Goal: Task Accomplishment & Management: Manage account settings

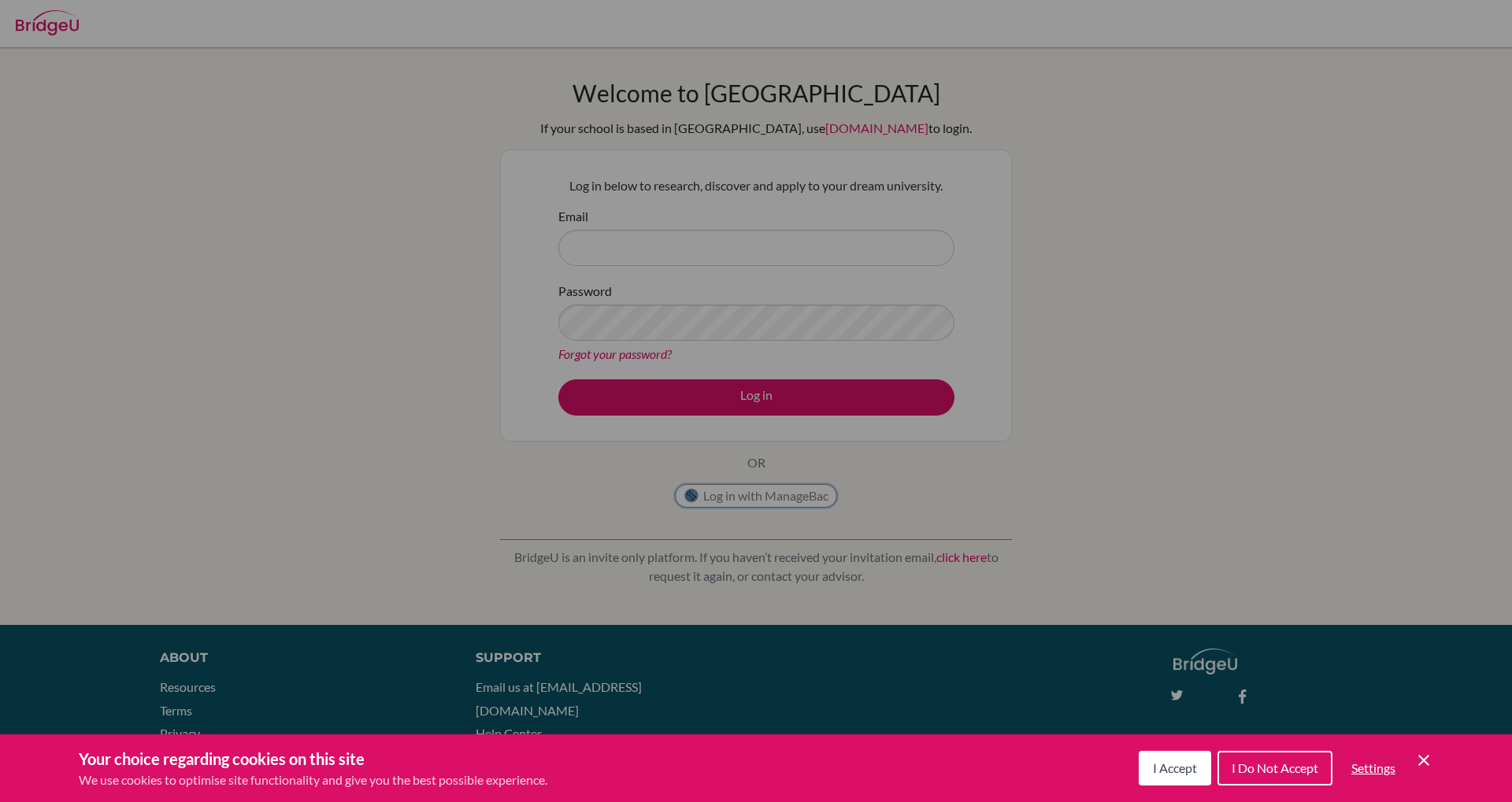
click at [725, 497] on button "Log in with ManageBac" at bounding box center [756, 496] width 163 height 24
click at [633, 257] on input "Email" at bounding box center [757, 248] width 396 height 36
type input "alex.datsiuk@aismauritania.com"
click at [594, 356] on link "Forgot your password?" at bounding box center [615, 353] width 114 height 15
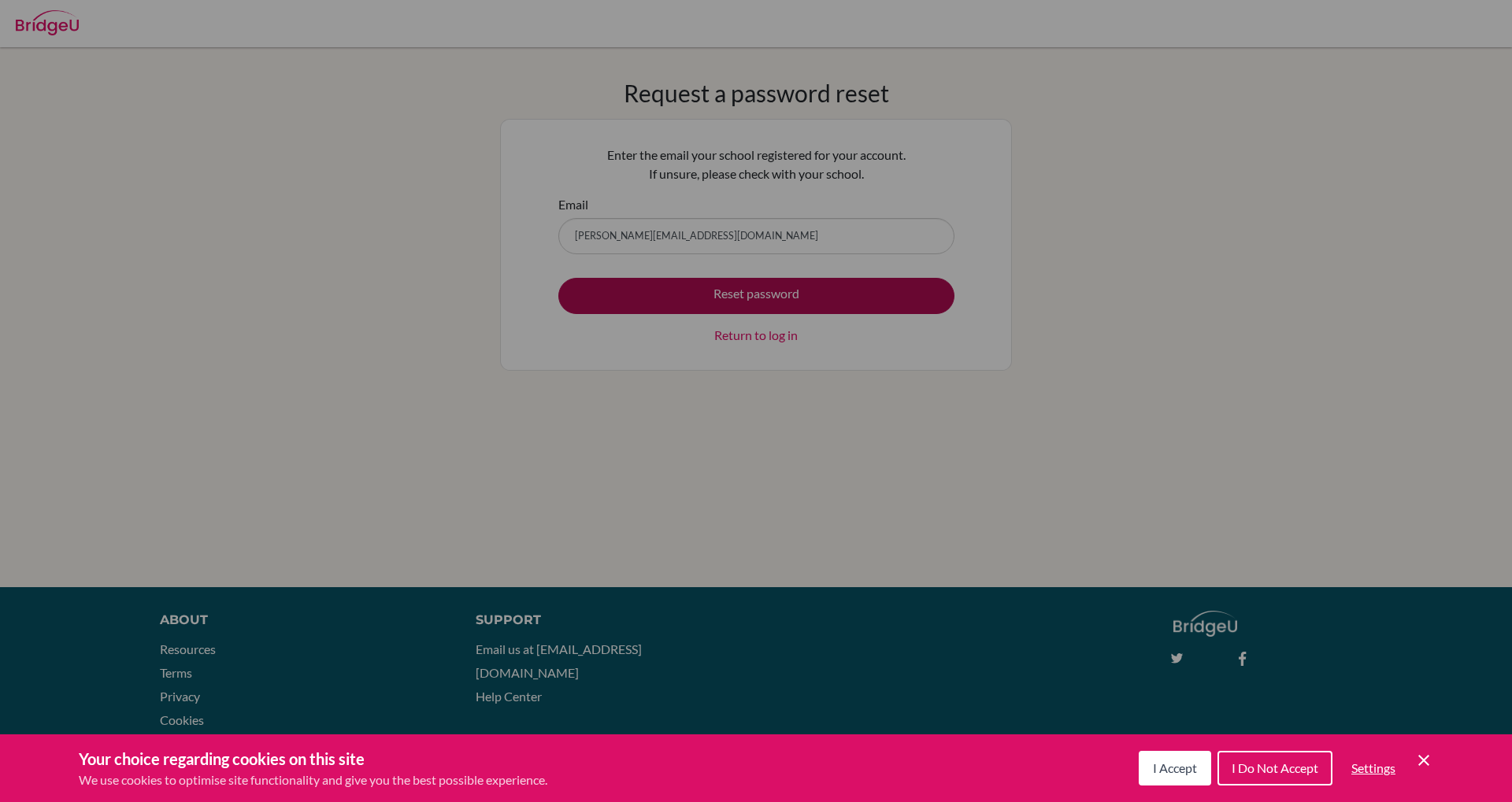
type input "alex.datsiuk@aismauritania.com"
click at [689, 298] on button "Reset password" at bounding box center [757, 296] width 396 height 36
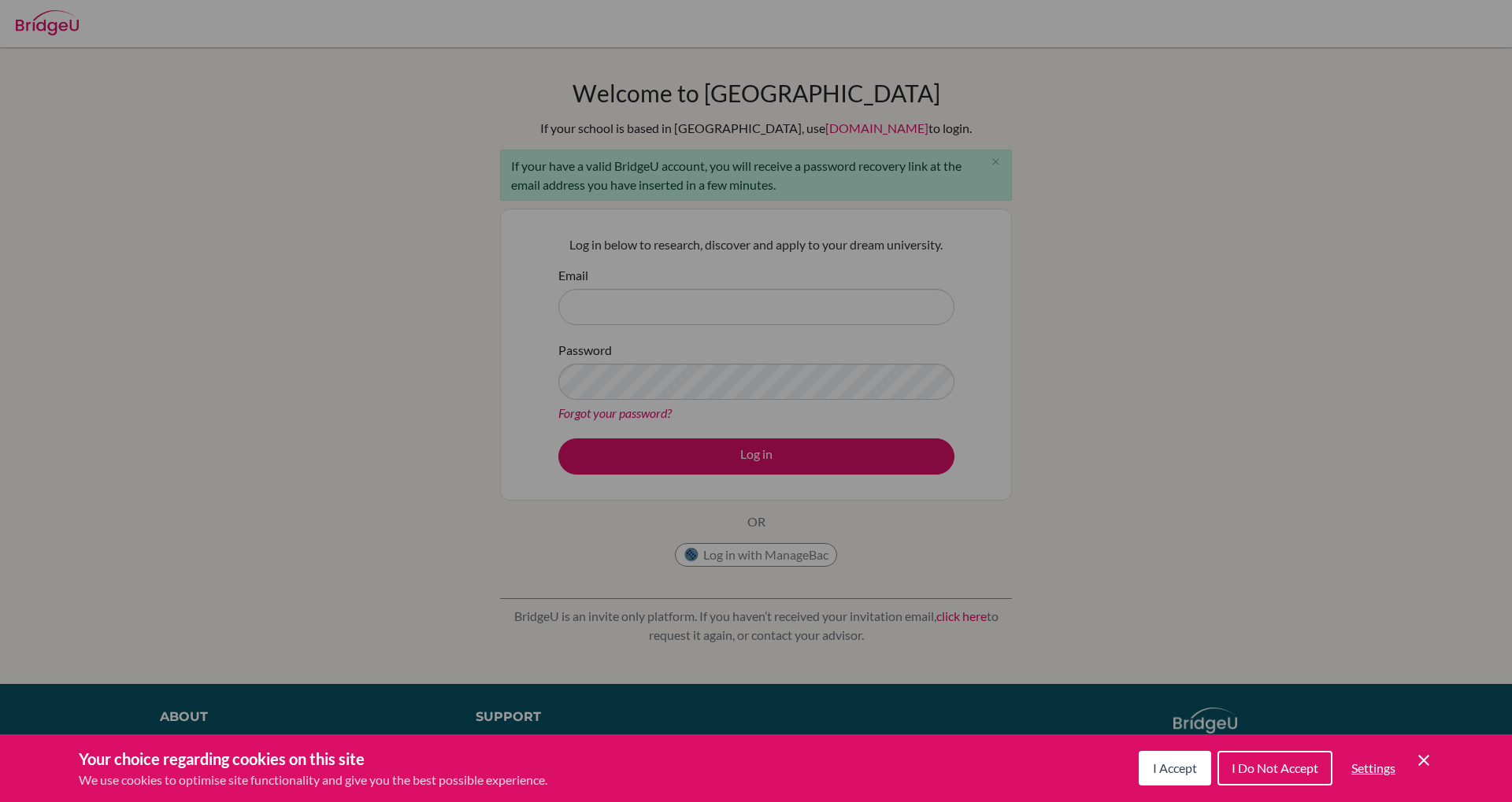
click at [612, 304] on input "Email" at bounding box center [757, 307] width 396 height 36
type input "alex.datsiuk@aismauritania.com"
click at [635, 413] on link "Forgot your password?" at bounding box center [615, 412] width 114 height 15
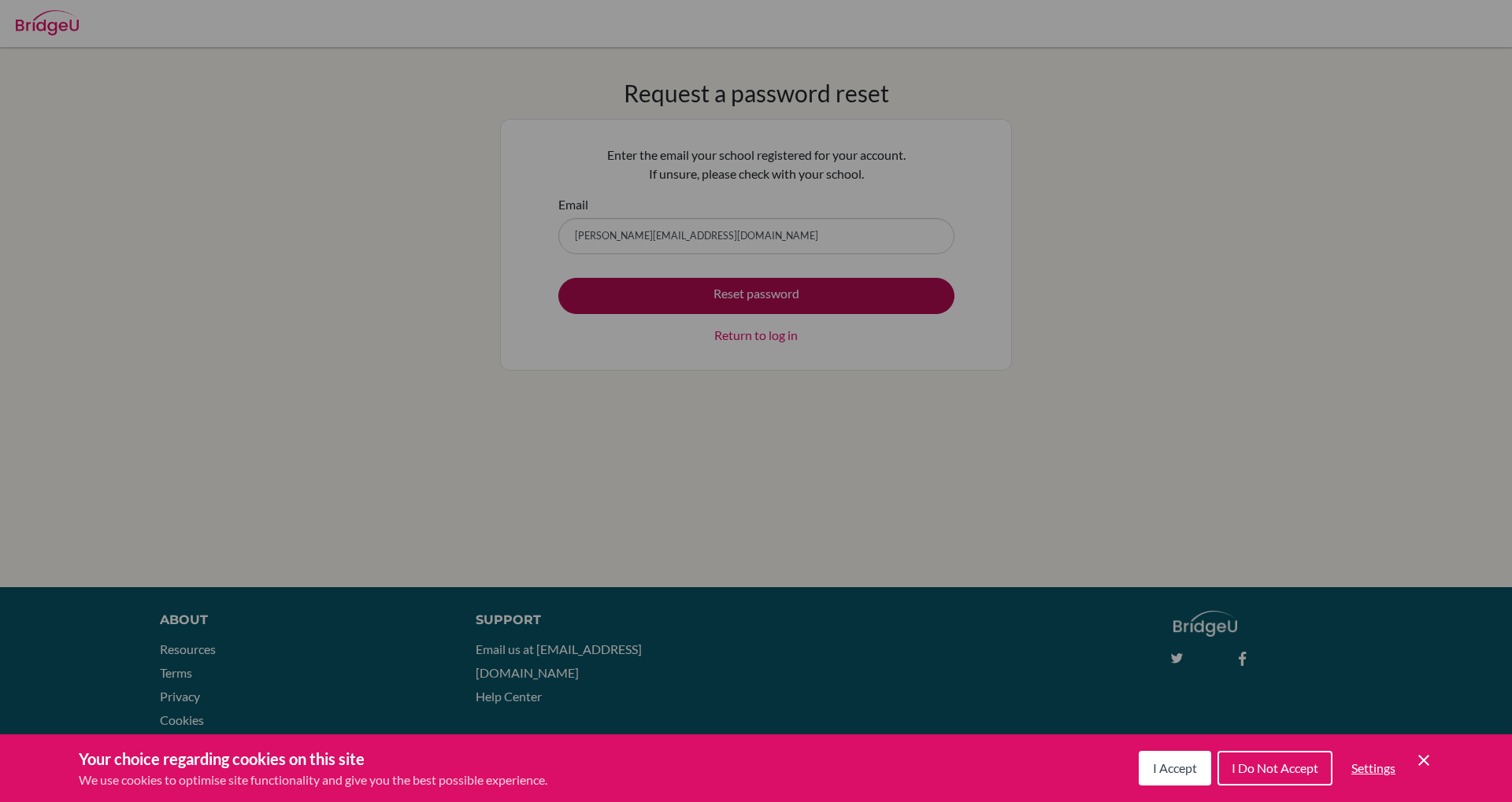
type input "alex.datsiuk@aismauritania.com"
click at [701, 298] on button "Reset password" at bounding box center [757, 296] width 396 height 36
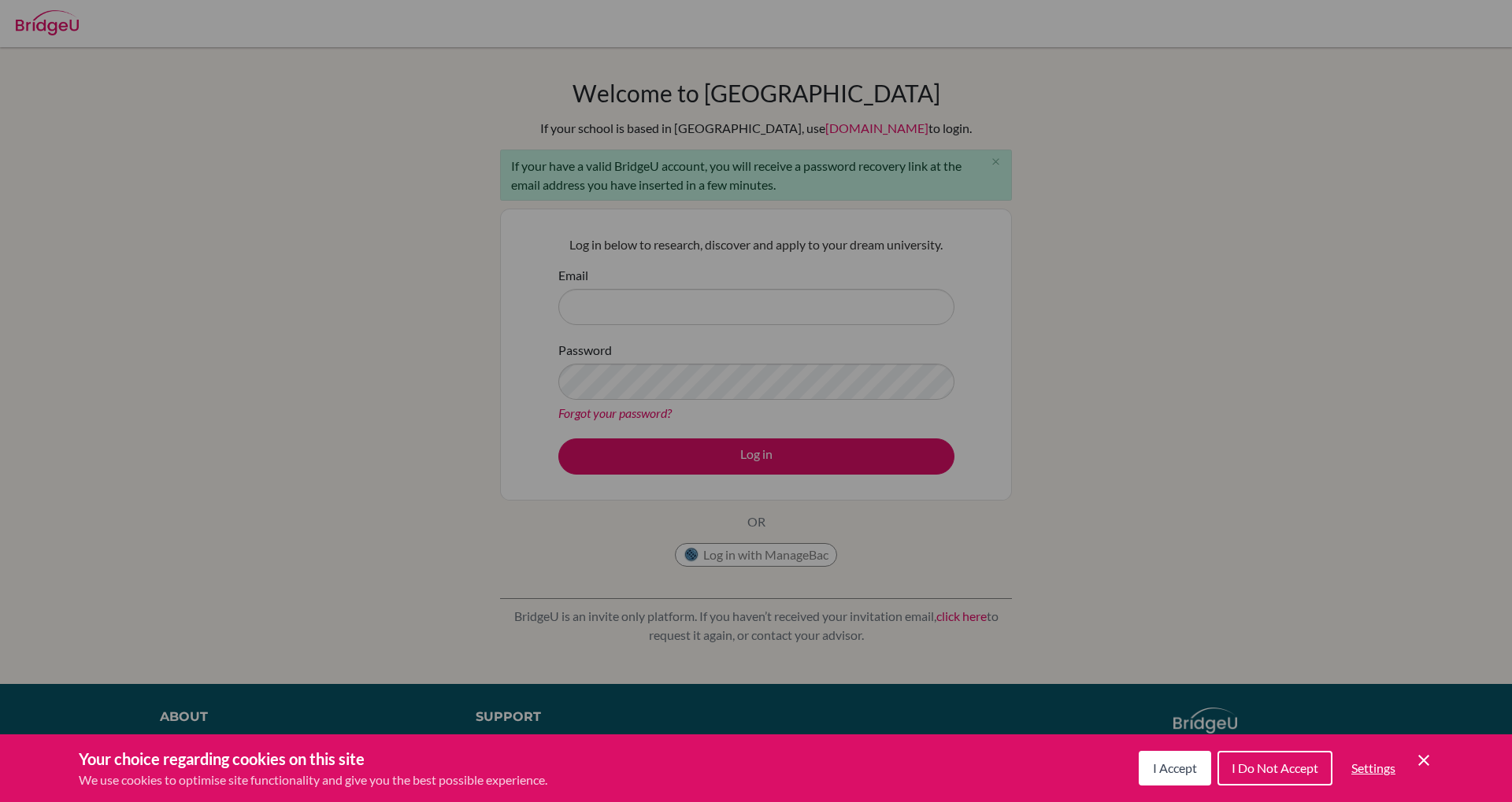
click at [819, 310] on input "Email" at bounding box center [757, 307] width 396 height 36
type input "[PERSON_NAME][EMAIL_ADDRESS][DOMAIN_NAME]"
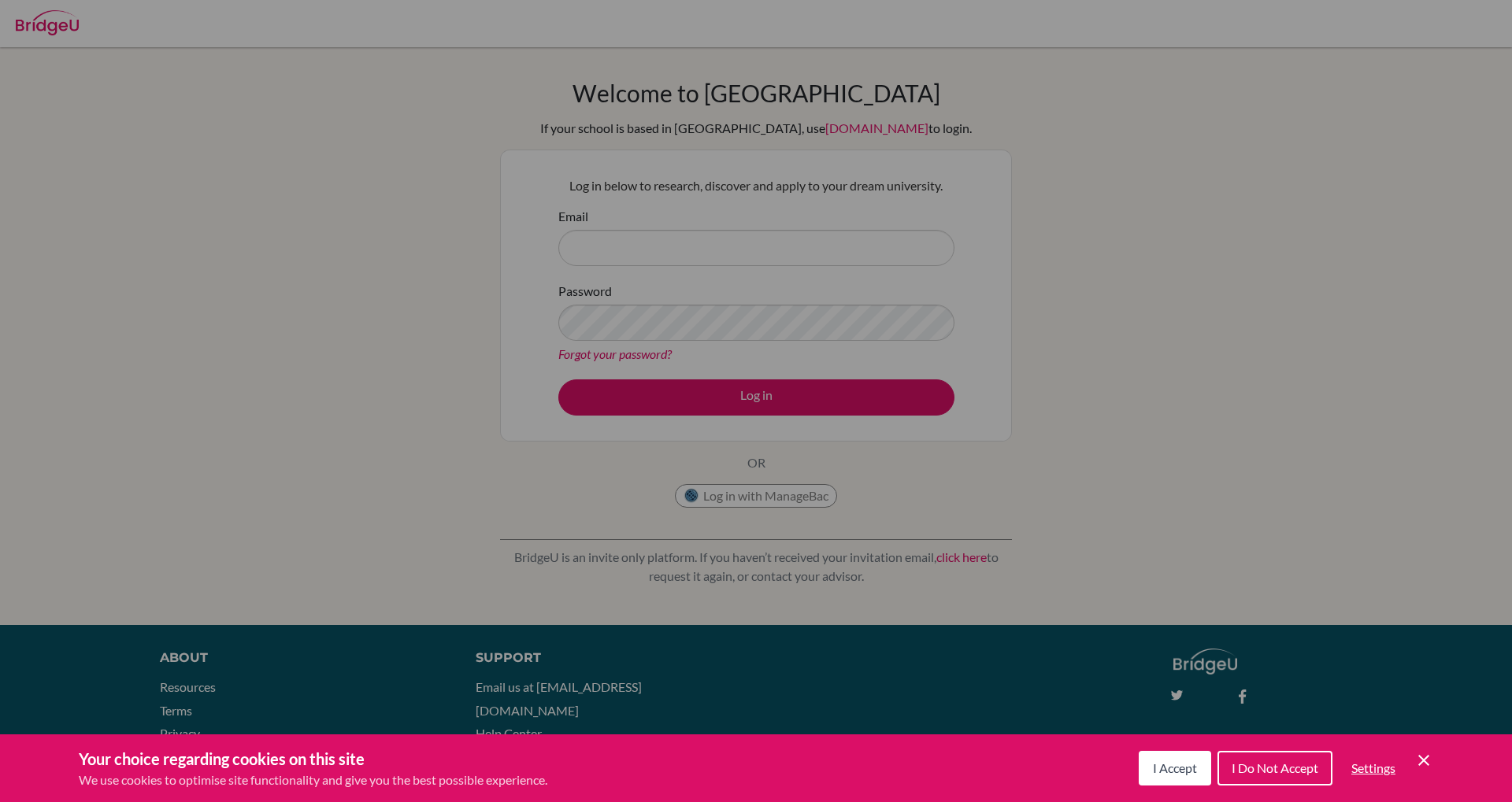
click at [600, 254] on input "Email" at bounding box center [757, 248] width 396 height 36
type input "[PERSON_NAME][EMAIL_ADDRESS][DOMAIN_NAME]"
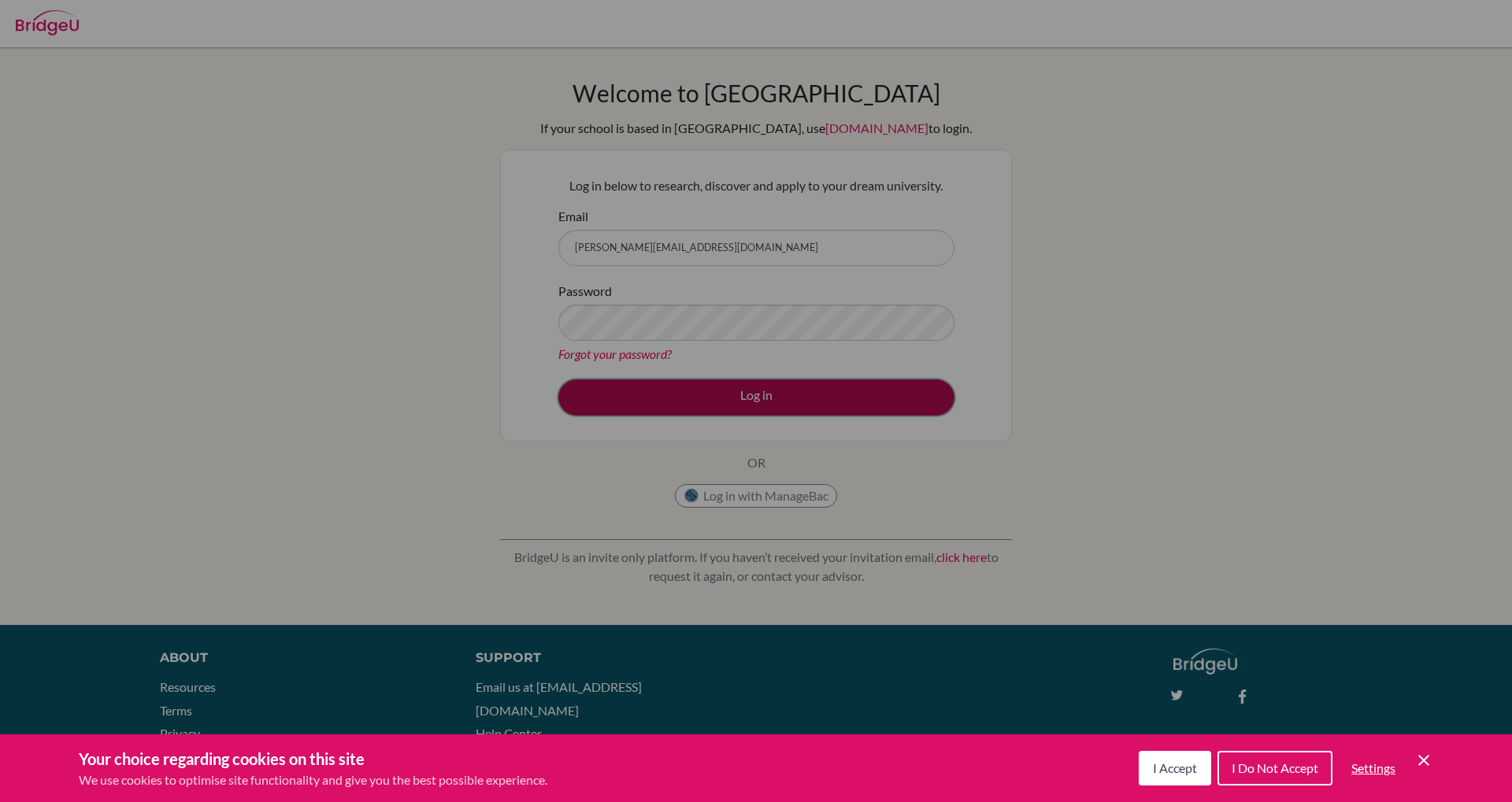
click at [738, 402] on button "Log in" at bounding box center [757, 398] width 396 height 36
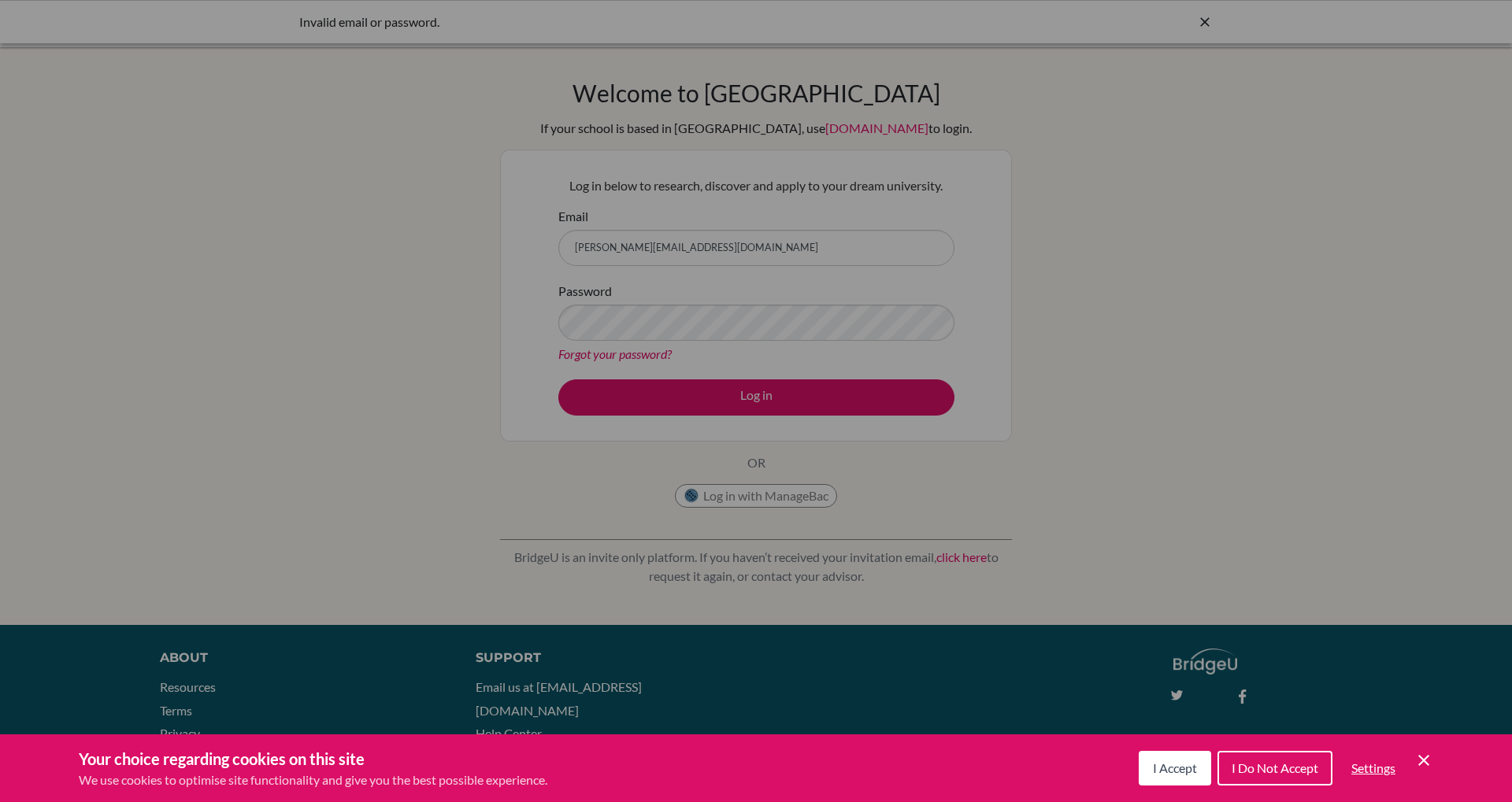
click at [599, 357] on link "Forgot your password?" at bounding box center [615, 353] width 114 height 15
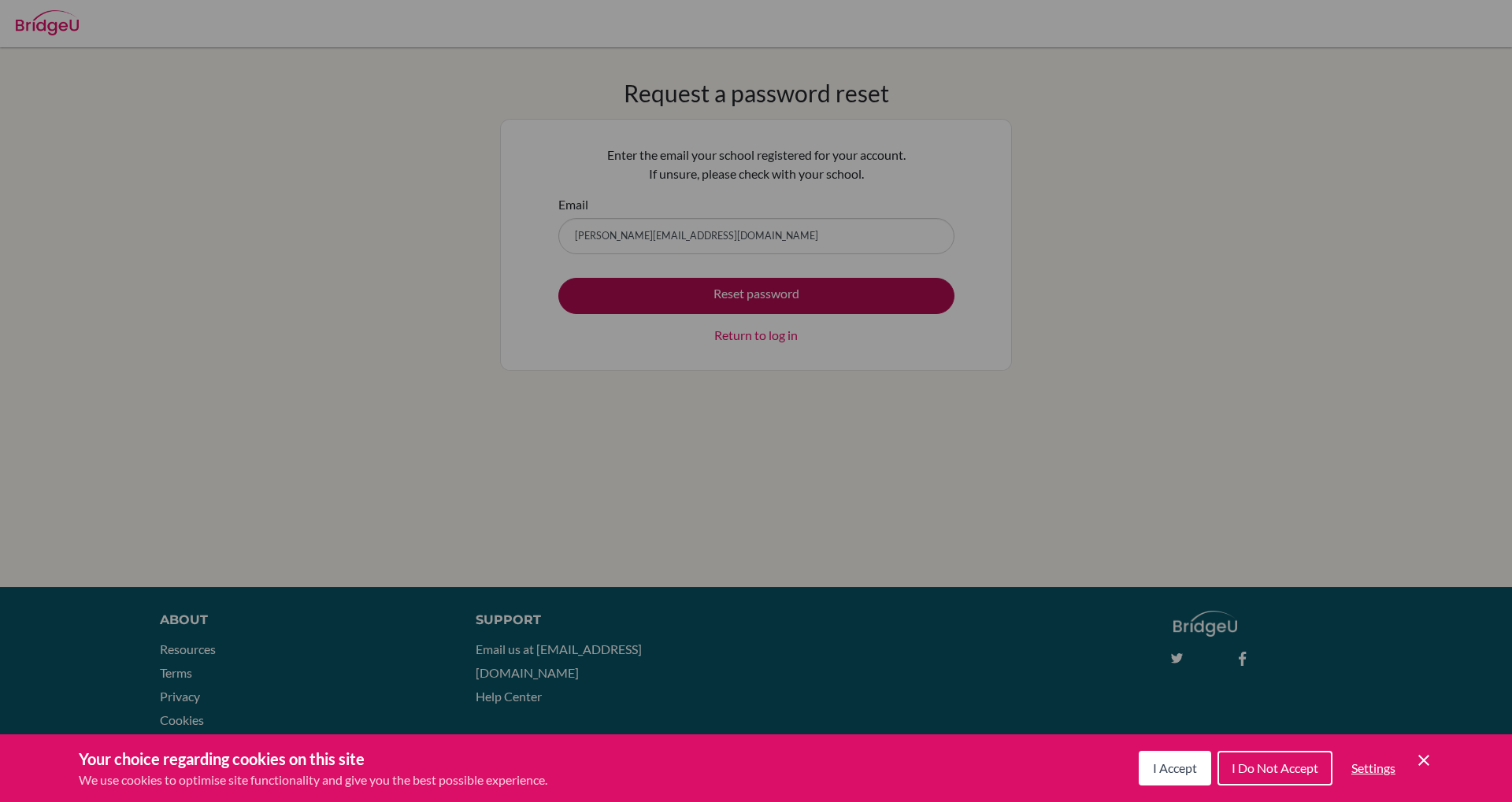
type input "[PERSON_NAME][EMAIL_ADDRESS][DOMAIN_NAME]"
click at [711, 299] on button "Reset password" at bounding box center [757, 296] width 396 height 36
